Goal: Check status: Check status

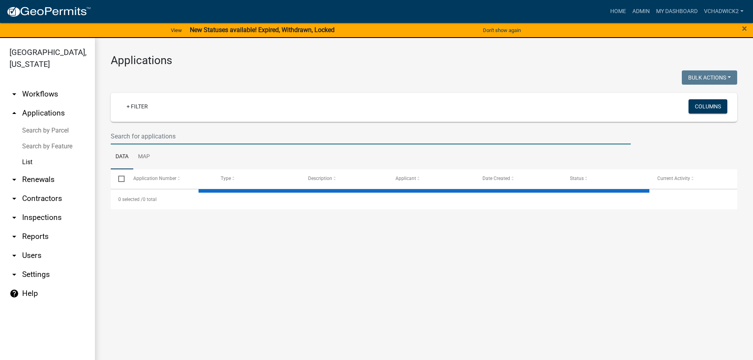
click at [153, 134] on input "text" at bounding box center [371, 136] width 520 height 16
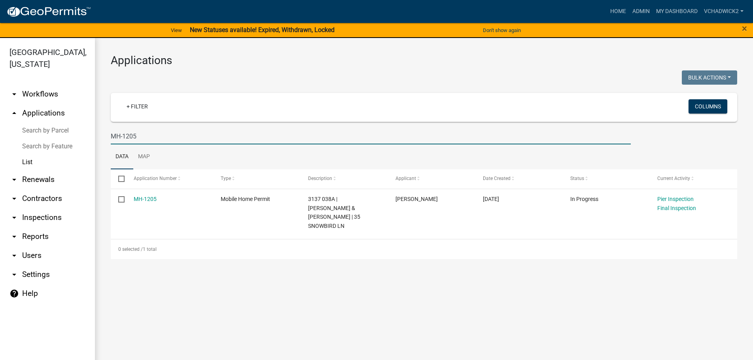
type input "MH-1205"
click at [322, 300] on main "Applications Bulk Actions Void Expire Lock Withdraw + Filter Columns MH-1205 Da…" at bounding box center [424, 203] width 658 height 331
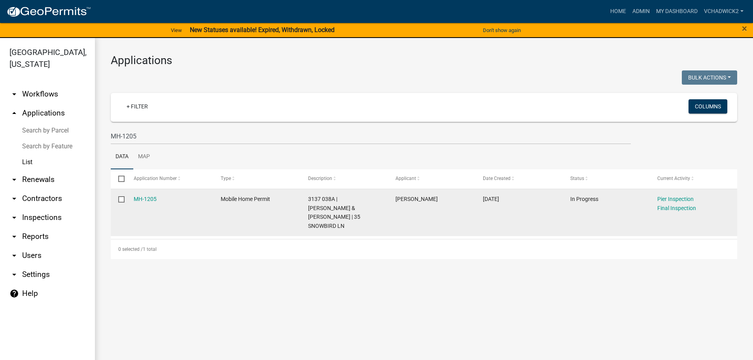
click at [151, 196] on div "MH-1205" at bounding box center [170, 198] width 72 height 9
click at [151, 198] on link "MH-1205" at bounding box center [145, 199] width 23 height 6
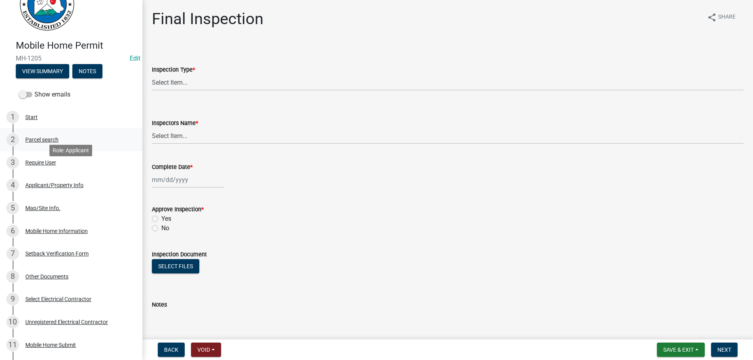
scroll to position [202, 0]
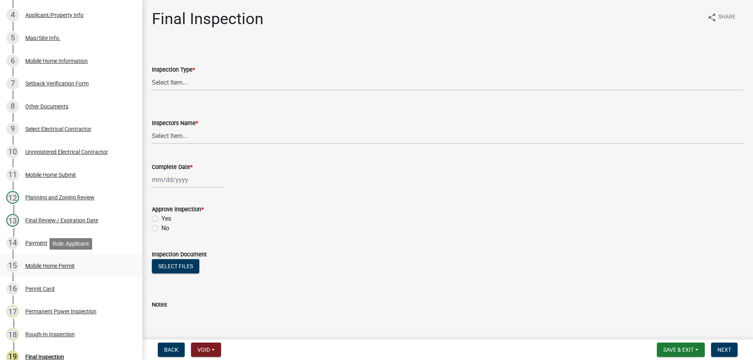
click at [41, 262] on div "15 Mobile Home Permit" at bounding box center [67, 265] width 123 height 13
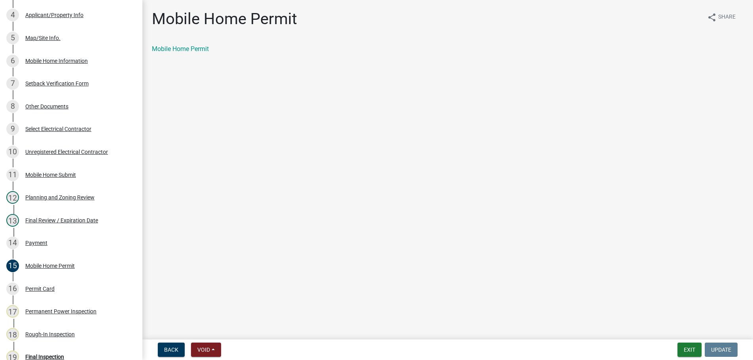
click at [183, 50] on link "Mobile Home Permit" at bounding box center [180, 49] width 57 height 8
click at [693, 349] on button "Exit" at bounding box center [689, 349] width 24 height 14
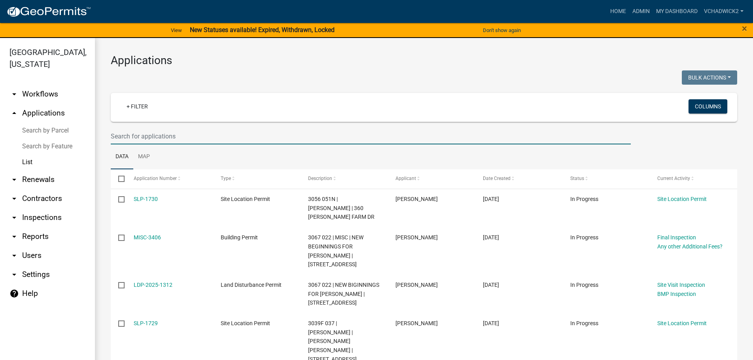
click at [155, 132] on input "text" at bounding box center [371, 136] width 520 height 16
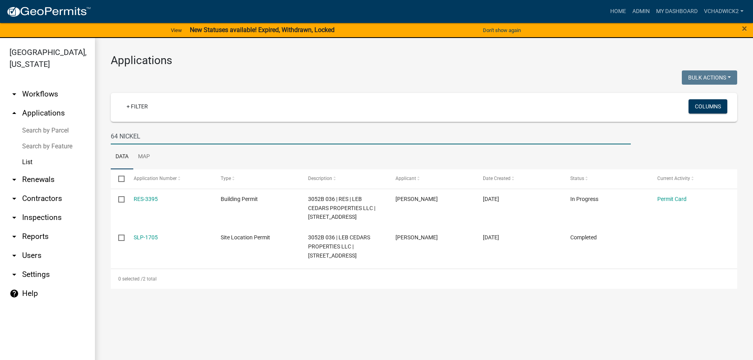
type input "64 NICKEL"
